Goal: Task Accomplishment & Management: Use online tool/utility

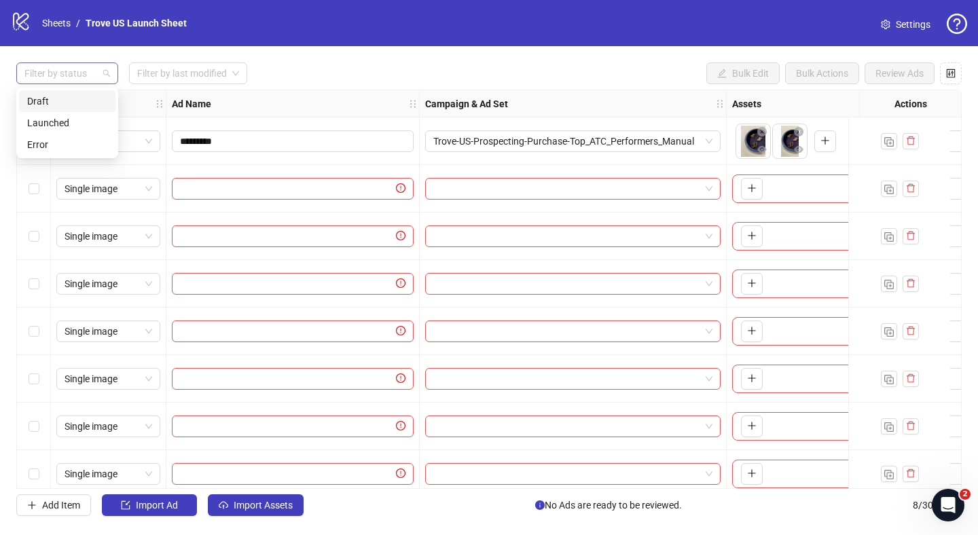
click at [69, 73] on div at bounding box center [60, 73] width 82 height 19
click at [308, 70] on div "Filter by status Filter by last modified Bulk Edit Bulk Actions Review Ads" at bounding box center [488, 73] width 945 height 22
click at [954, 71] on icon "control" at bounding box center [951, 74] width 10 height 10
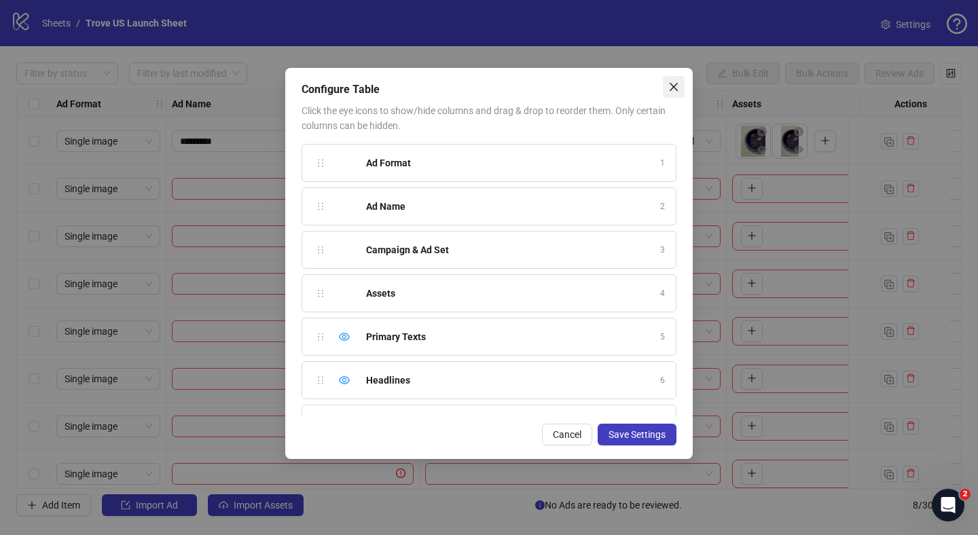
click at [671, 87] on icon "close" at bounding box center [673, 87] width 11 height 11
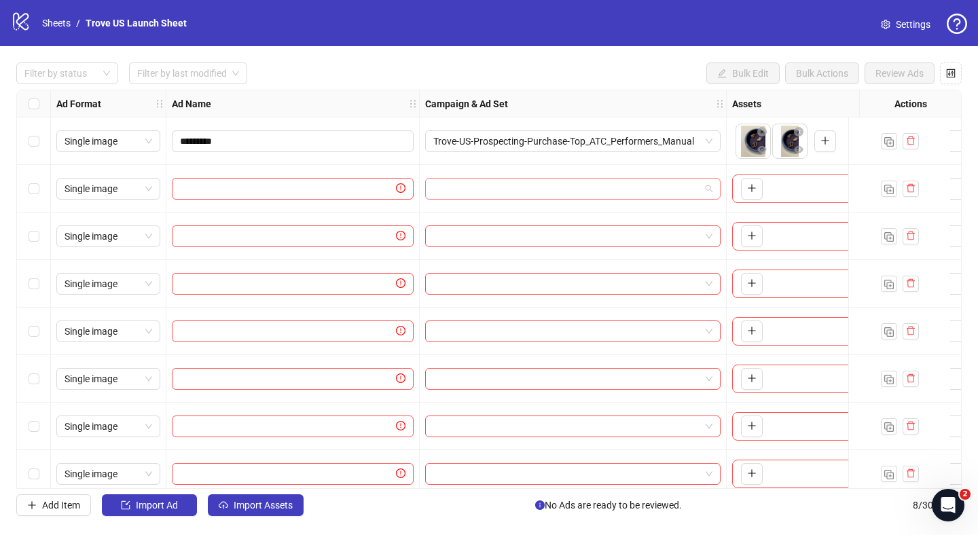
click at [713, 194] on div at bounding box center [572, 189] width 295 height 22
click at [653, 82] on div "Filter by status Filter by last modified Bulk Edit Bulk Actions Review Ads" at bounding box center [488, 73] width 945 height 22
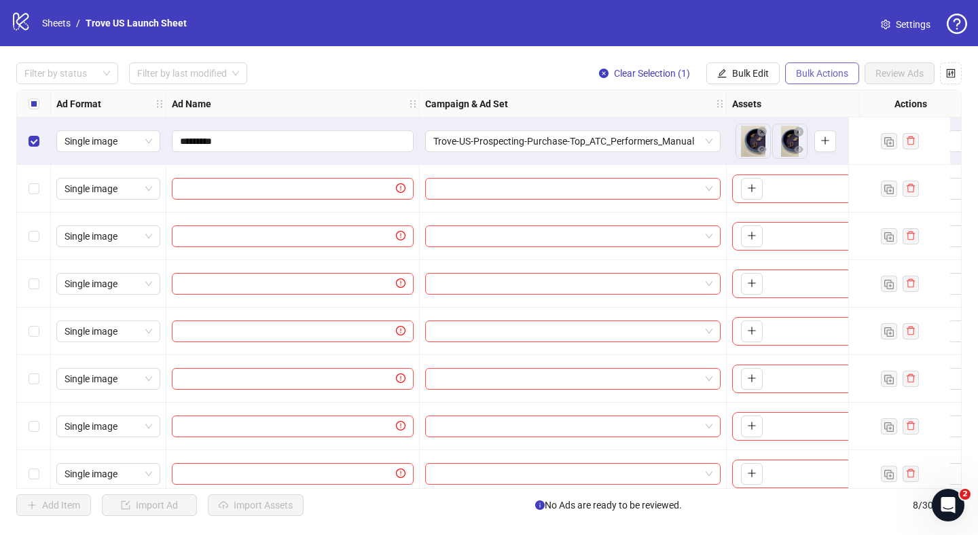
click at [807, 73] on span "Bulk Actions" at bounding box center [822, 73] width 52 height 11
click at [527, 72] on div "Filter by status Filter by last modified Clear Selection (1) Bulk Edit Bulk Act…" at bounding box center [488, 73] width 945 height 22
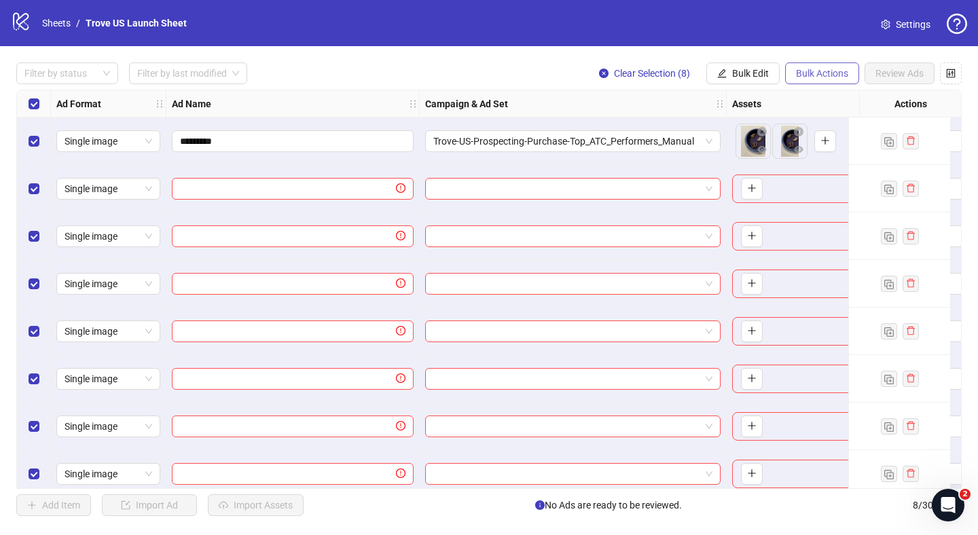
click at [833, 71] on span "Bulk Actions" at bounding box center [822, 73] width 52 height 11
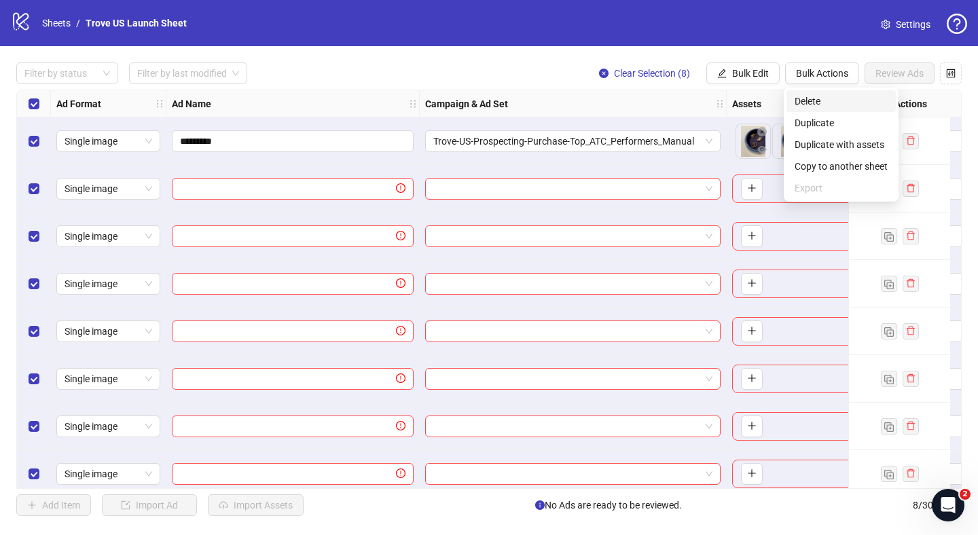
click at [822, 99] on span "Delete" at bounding box center [841, 101] width 93 height 15
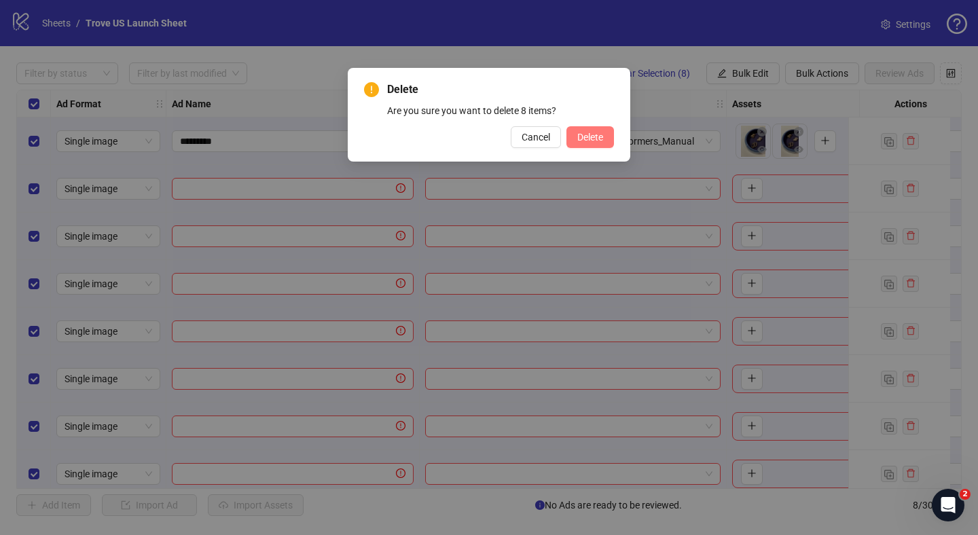
click at [603, 134] on button "Delete" at bounding box center [590, 137] width 48 height 22
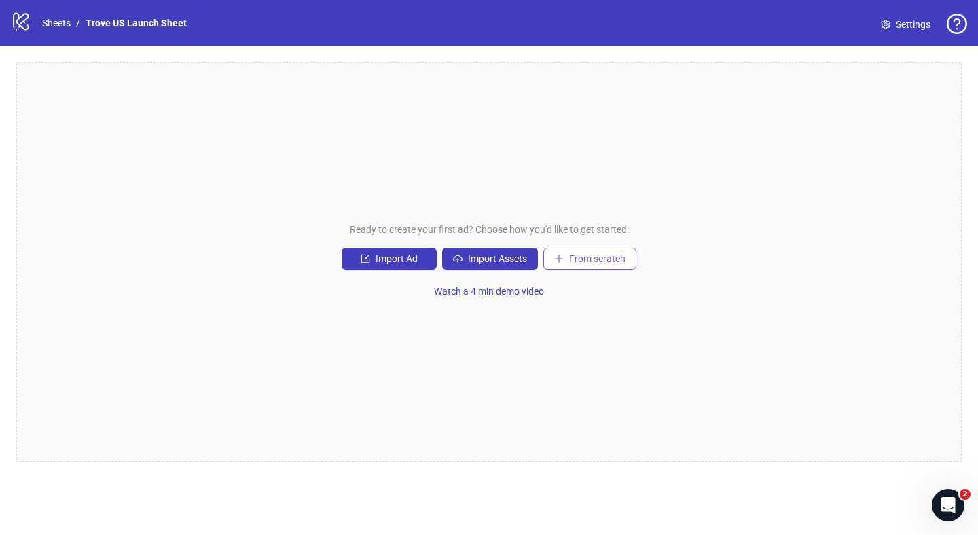
click at [574, 258] on span "From scratch" at bounding box center [597, 258] width 56 height 11
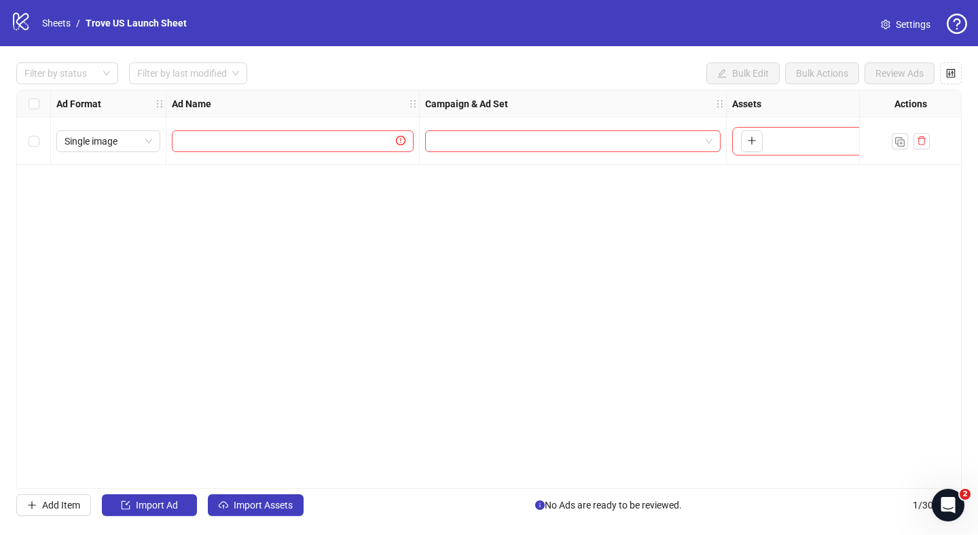
click at [553, 222] on div "Ad Format Ad Name Campaign & Ad Set Assets Primary Texts Headlines Descriptions…" at bounding box center [488, 289] width 945 height 399
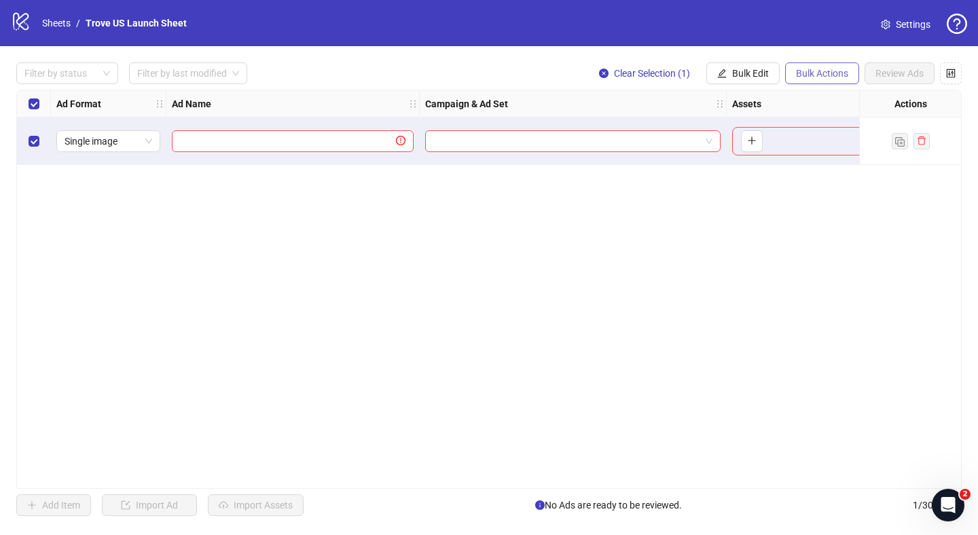
click at [817, 76] on span "Bulk Actions" at bounding box center [822, 73] width 52 height 11
click at [816, 101] on span "Delete" at bounding box center [841, 101] width 93 height 15
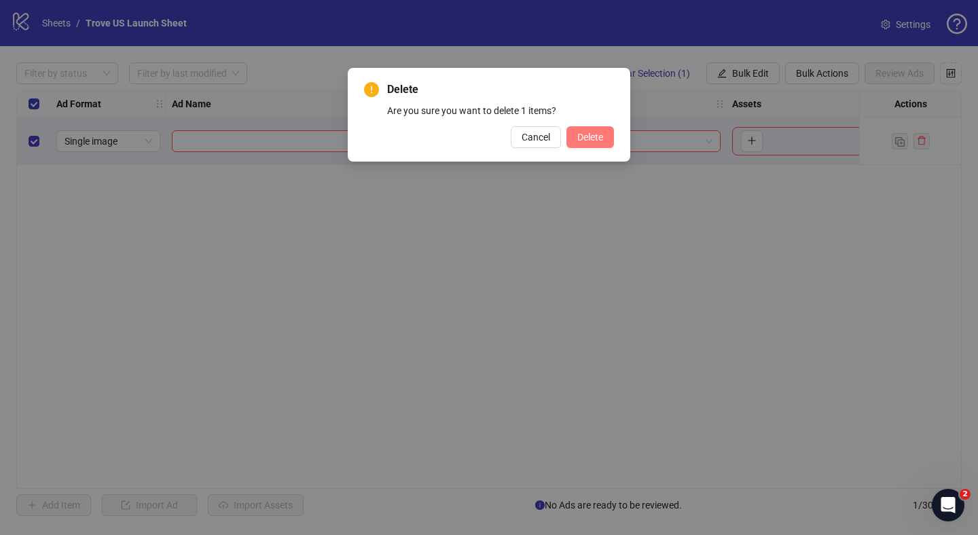
click at [581, 145] on button "Delete" at bounding box center [590, 137] width 48 height 22
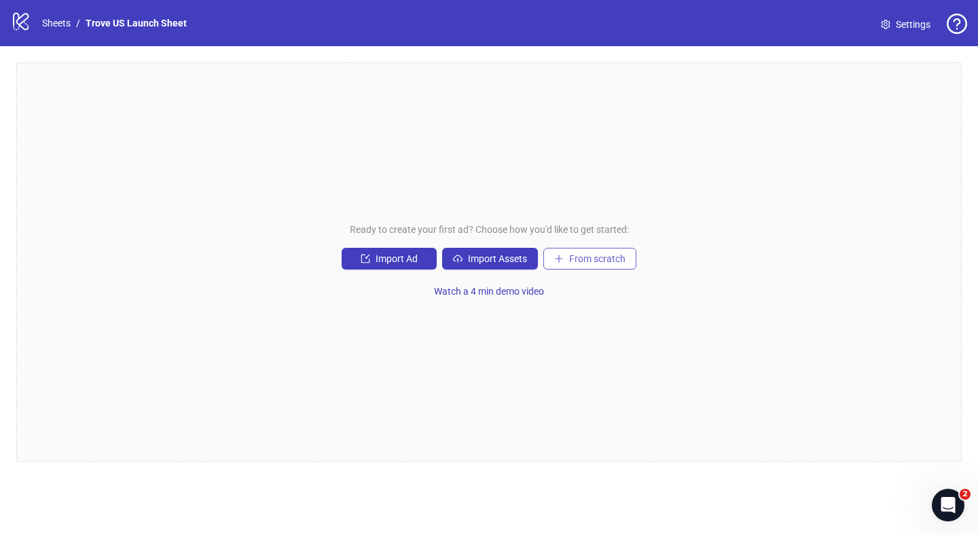
click at [583, 255] on span "From scratch" at bounding box center [597, 258] width 56 height 11
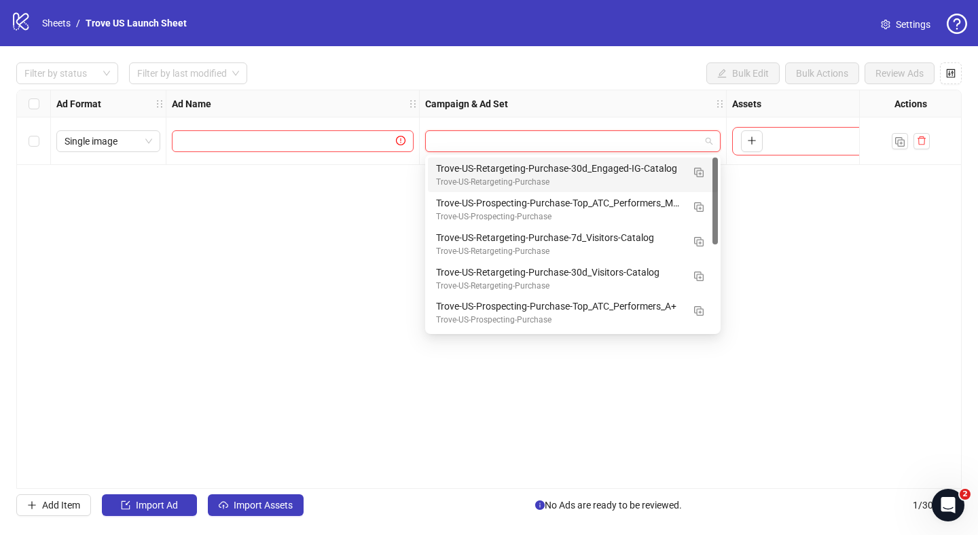
click at [577, 139] on input "search" at bounding box center [566, 141] width 267 height 20
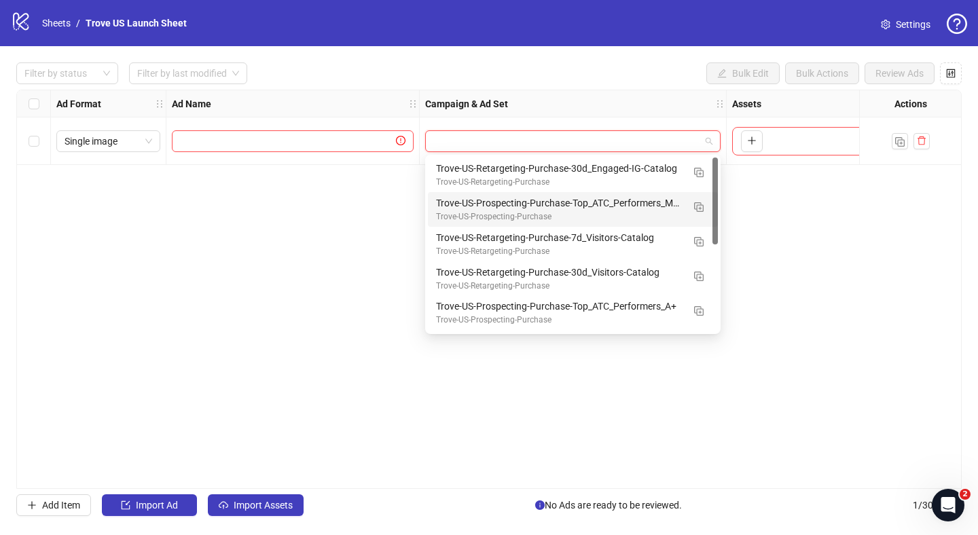
click at [619, 202] on div "Trove-US-Prospecting-Purchase-Top_ATC_Performers_Manual" at bounding box center [559, 203] width 247 height 15
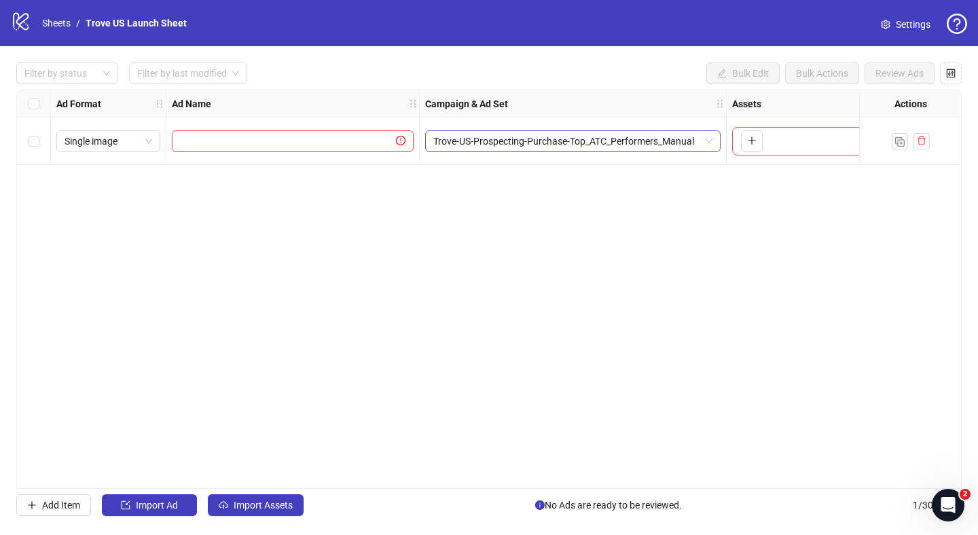
click at [705, 145] on span "Trove-US-Prospecting-Purchase-Top_ATC_Performers_Manual" at bounding box center [572, 141] width 279 height 20
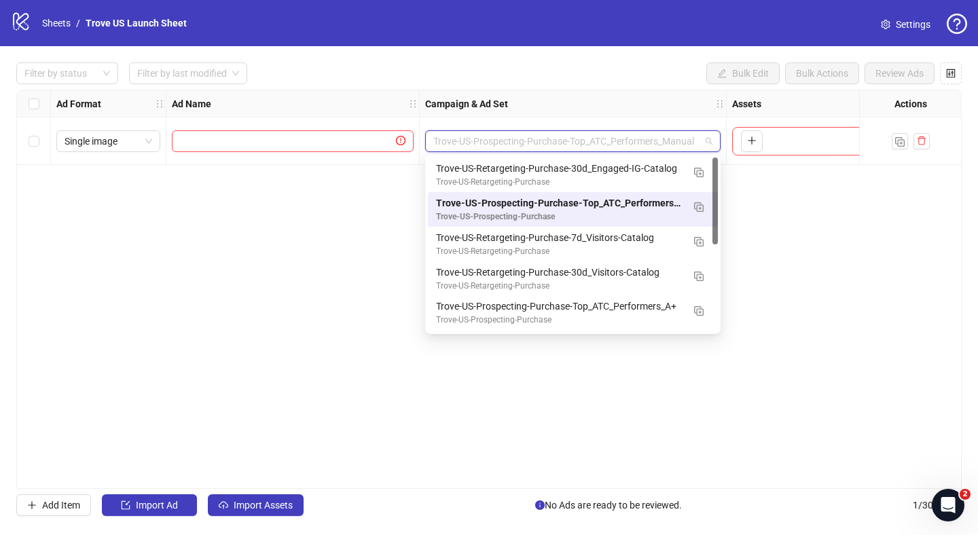
click at [808, 211] on div "Ad Format Ad Name Campaign & Ad Set Assets Primary Texts Headlines Descriptions…" at bounding box center [488, 289] width 945 height 399
